Goal: Transaction & Acquisition: Purchase product/service

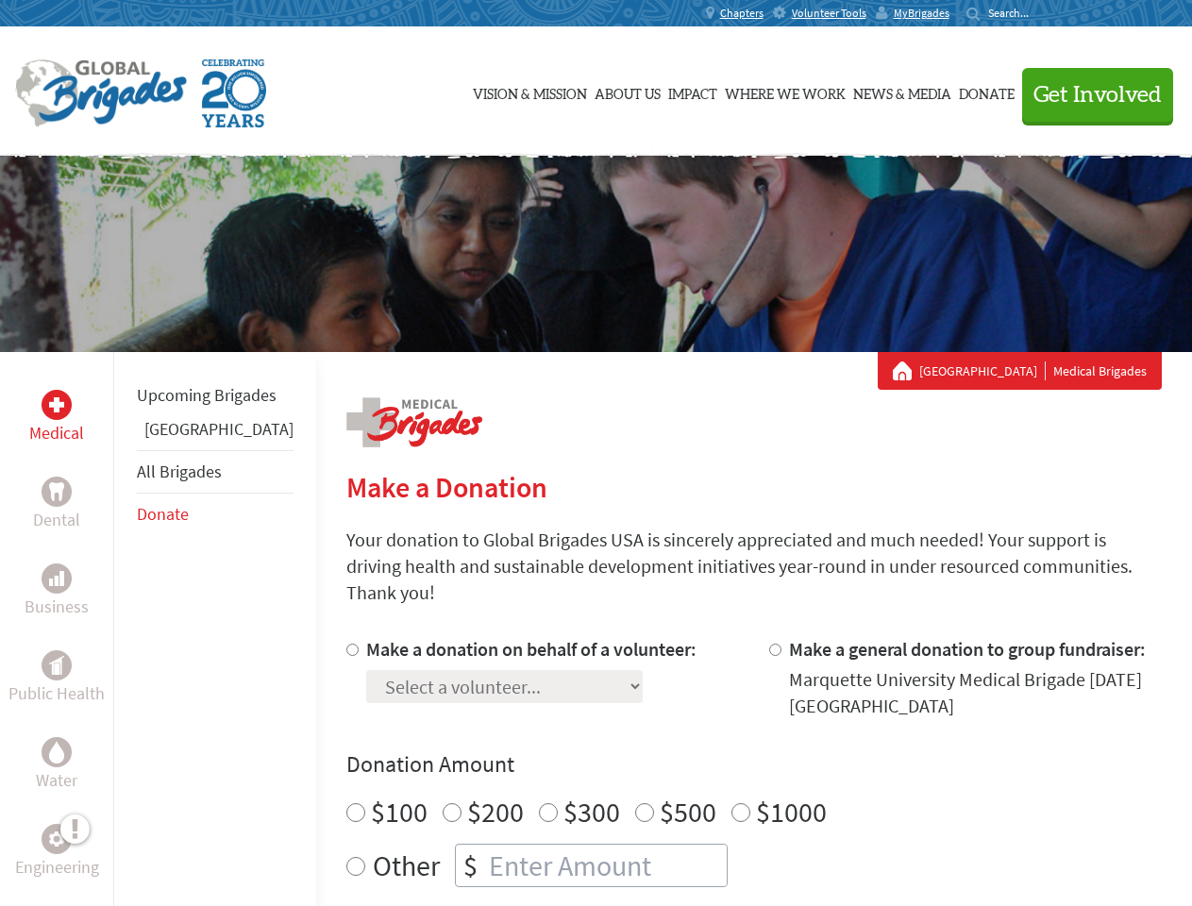
click at [1042, 13] on div "Search for:" at bounding box center [1005, 13] width 76 height 15
click at [1089, 94] on span "Get Involved" at bounding box center [1098, 95] width 128 height 23
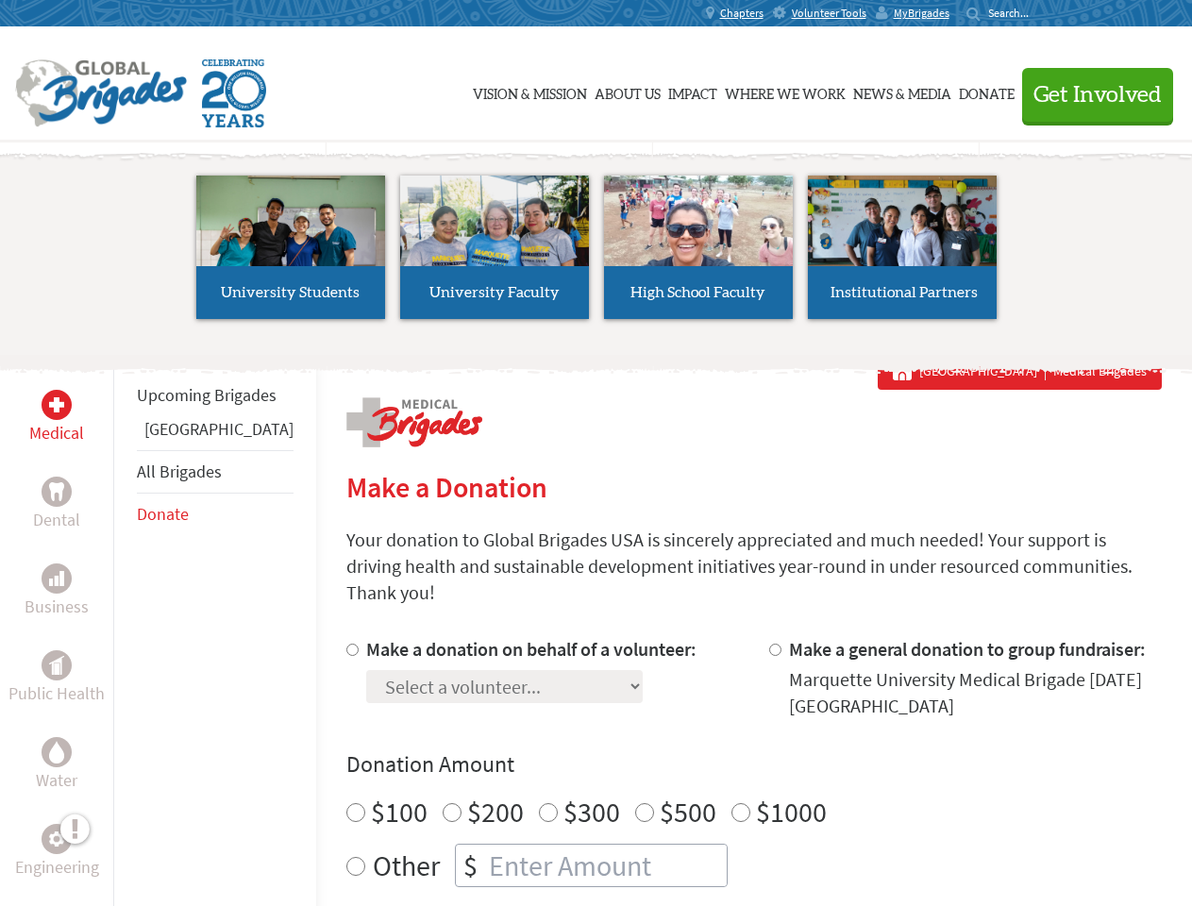
click at [597, 254] on li "High School Faculty" at bounding box center [699, 247] width 204 height 174
click at [125, 629] on div "Upcoming Brigades Panama All Brigades Donate" at bounding box center [214, 805] width 203 height 906
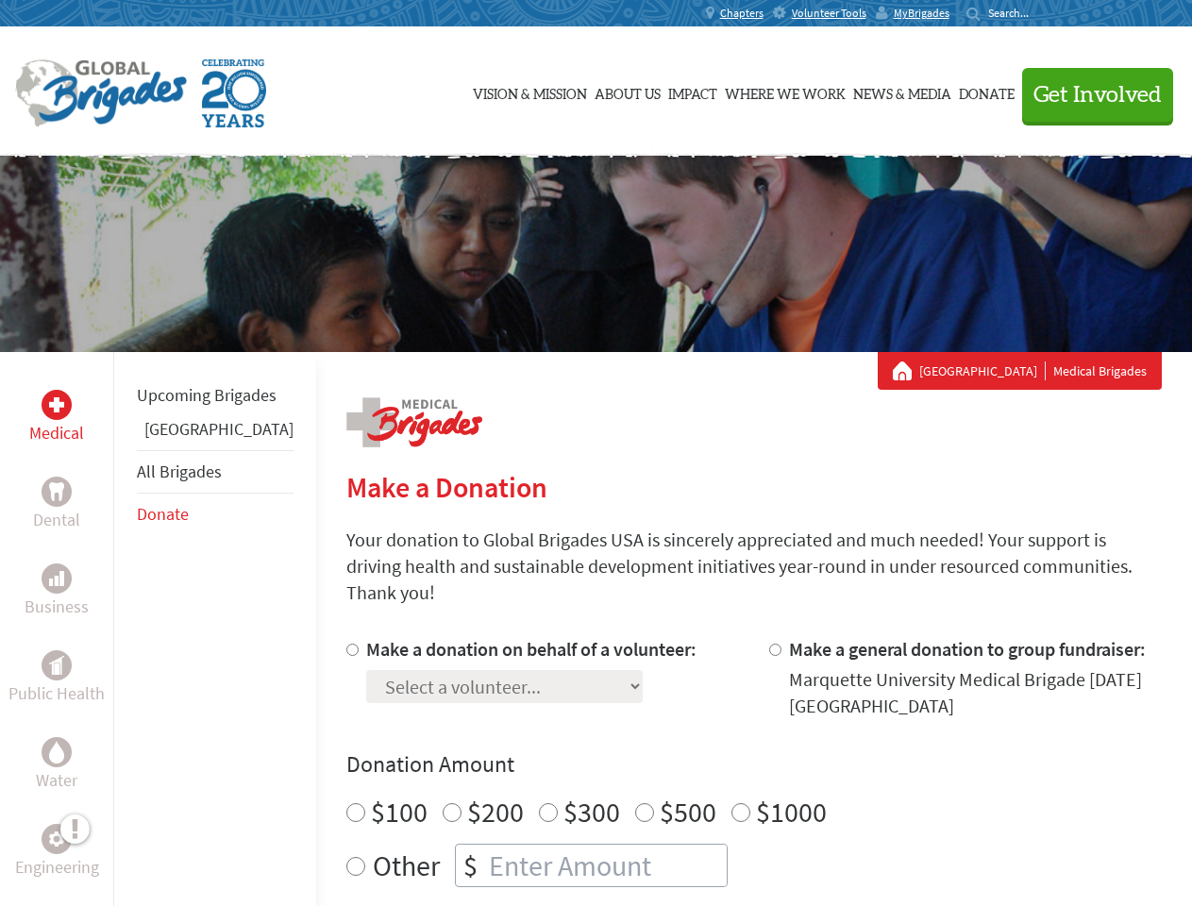
click at [721, 758] on div "Donation Amount $100 $200 $300 $500 $1000 Other $" at bounding box center [754, 818] width 816 height 138
click at [346, 644] on input "Make a donation on behalf of a volunteer:" at bounding box center [352, 650] width 12 height 12
radio input "true"
click at [769, 644] on input "Make a general donation to group fundraiser:" at bounding box center [775, 650] width 12 height 12
radio input "true"
